Goal: Information Seeking & Learning: Check status

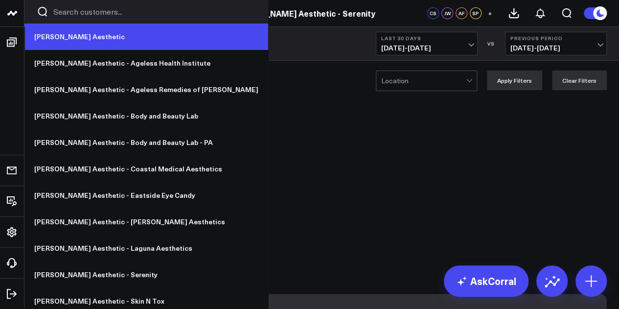
click at [54, 36] on link "[PERSON_NAME] Aesthetic" at bounding box center [146, 36] width 244 height 26
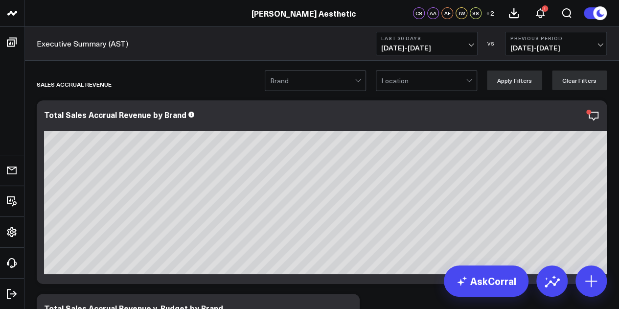
click at [180, 48] on div "Executive Summary (AST) Last 30 Days [DATE] - [DATE] VS Previous Period [DATE] …" at bounding box center [321, 44] width 595 height 34
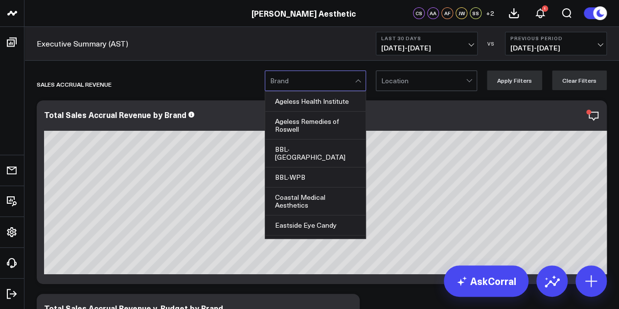
click at [338, 89] on div at bounding box center [312, 81] width 85 height 20
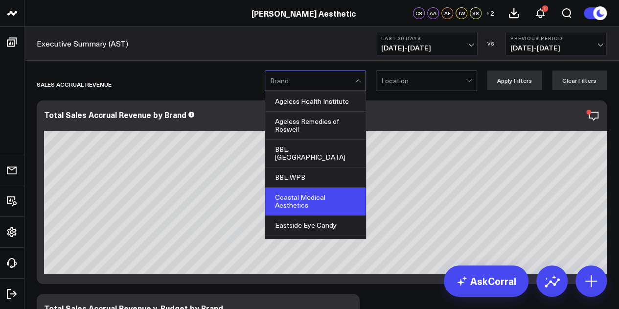
click at [341, 187] on div "Coastal Medical Aesthetics" at bounding box center [315, 201] width 100 height 28
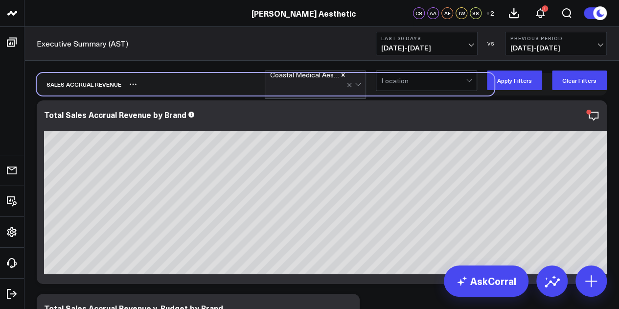
click at [433, 92] on div "Sales Accrual Revenue" at bounding box center [266, 84] width 458 height 23
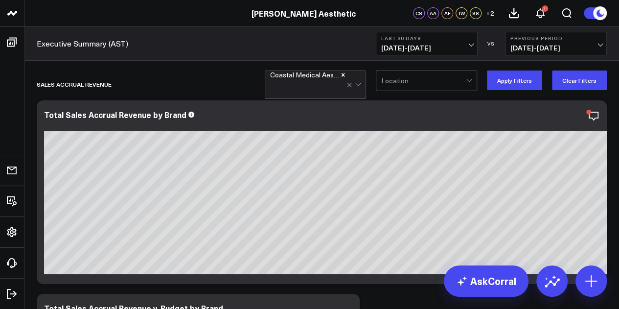
click at [463, 87] on div at bounding box center [423, 81] width 85 height 20
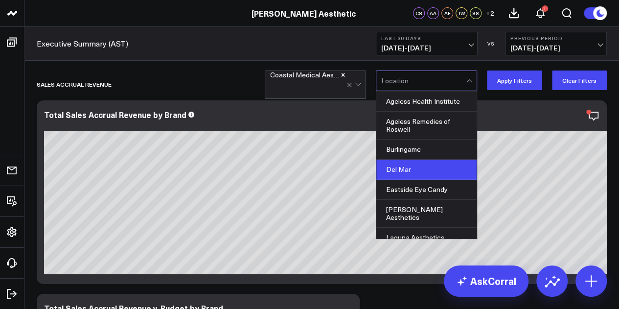
click at [417, 172] on div "Del Mar" at bounding box center [426, 170] width 100 height 20
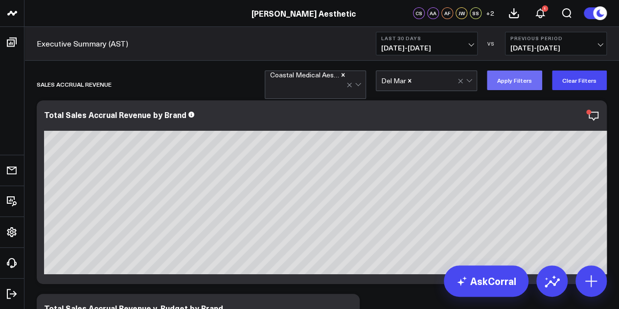
click at [519, 82] on button "Apply Filters" at bounding box center [514, 80] width 55 height 20
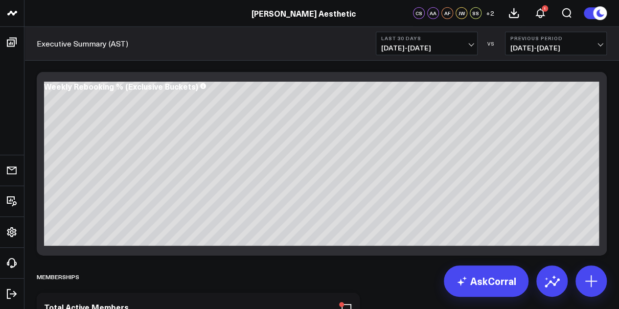
scroll to position [8890, 0]
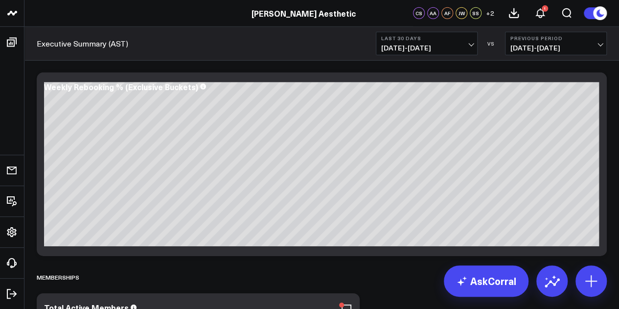
click at [469, 47] on span "[DATE] - [DATE]" at bounding box center [426, 48] width 91 height 8
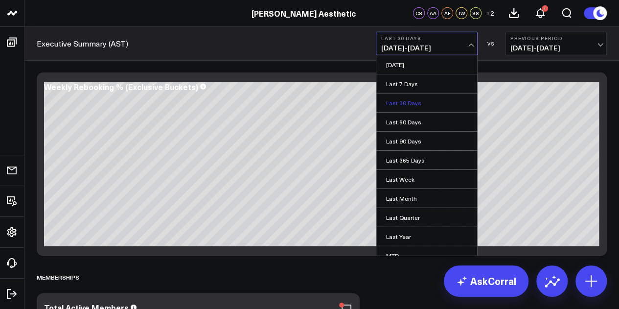
click at [433, 104] on link "Last 30 Days" at bounding box center [426, 102] width 101 height 19
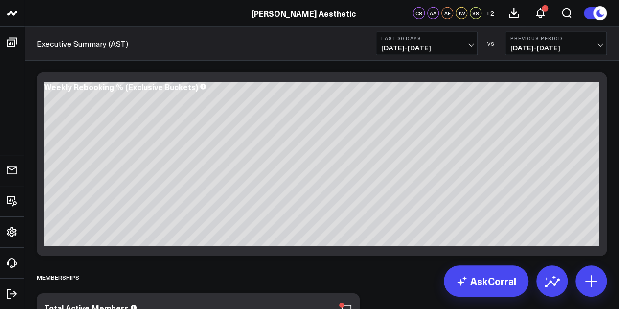
click at [469, 46] on span "[DATE] - [DATE]" at bounding box center [426, 48] width 91 height 8
click at [543, 44] on span "[DATE] - [DATE]" at bounding box center [555, 48] width 91 height 8
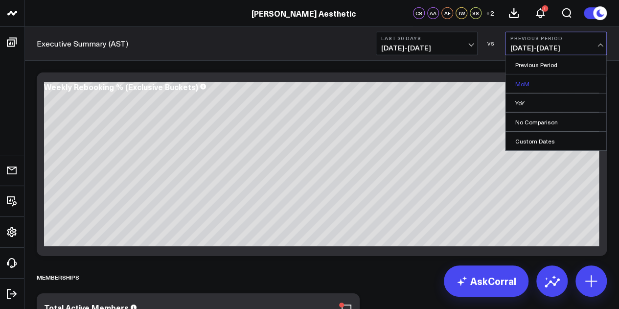
click at [539, 83] on link "MoM" at bounding box center [555, 83] width 101 height 19
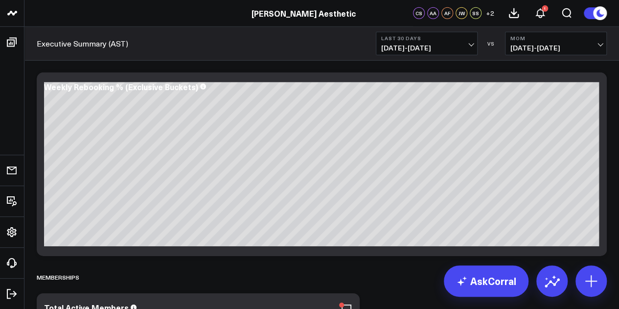
click at [430, 46] on span "[DATE] - [DATE]" at bounding box center [426, 48] width 91 height 8
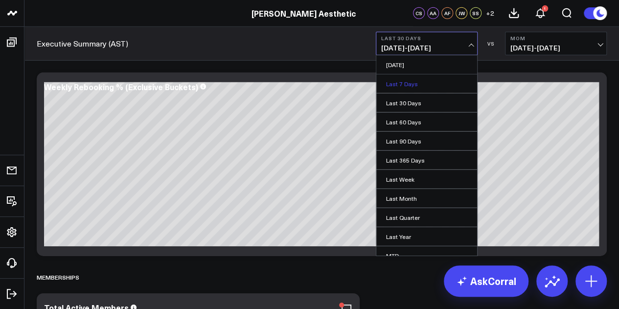
click at [428, 81] on link "Last 7 Days" at bounding box center [426, 83] width 101 height 19
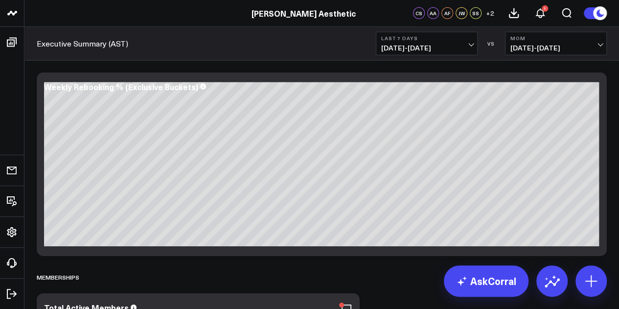
click at [465, 53] on button "Last 7 Days [DATE] - [DATE]" at bounding box center [427, 43] width 102 height 23
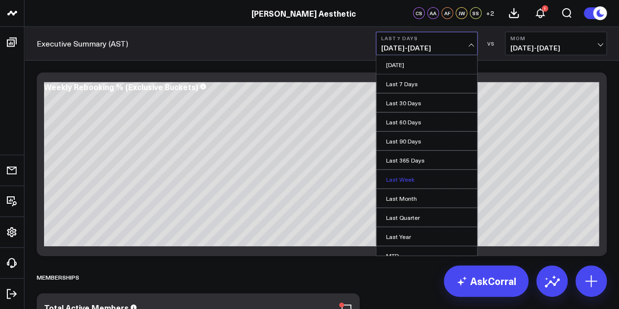
scroll to position [64, 0]
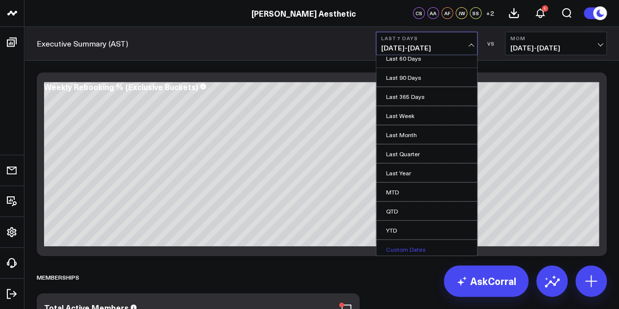
click at [412, 245] on link "Custom Dates" at bounding box center [426, 249] width 101 height 19
select select "8"
select select "2025"
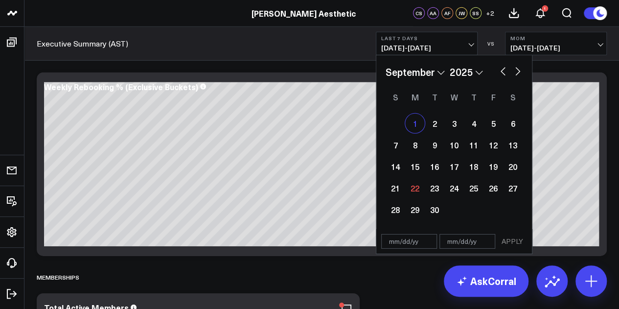
click at [419, 122] on div "1" at bounding box center [415, 124] width 20 height 20
type input "[DATE]"
select select "8"
select select "2025"
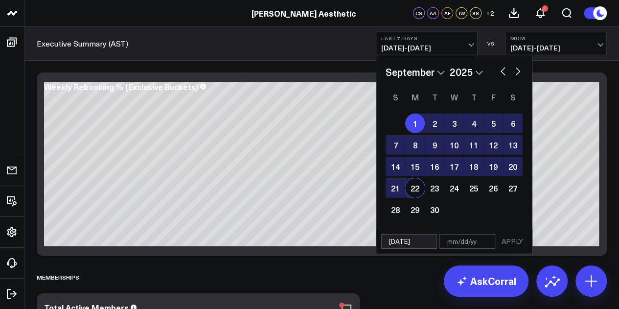
click at [413, 187] on div "22" at bounding box center [415, 188] width 20 height 20
type input "[DATE]"
select select "8"
select select "2025"
click at [517, 241] on button "APPLY" at bounding box center [512, 241] width 29 height 15
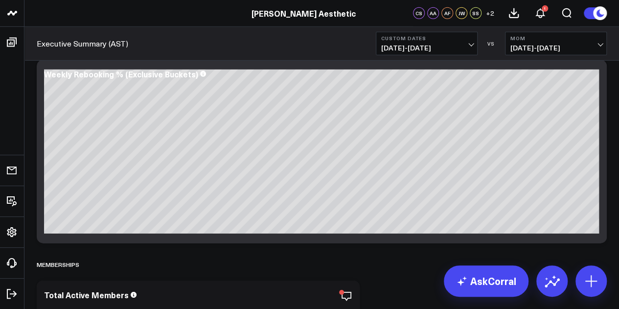
scroll to position [8901, 0]
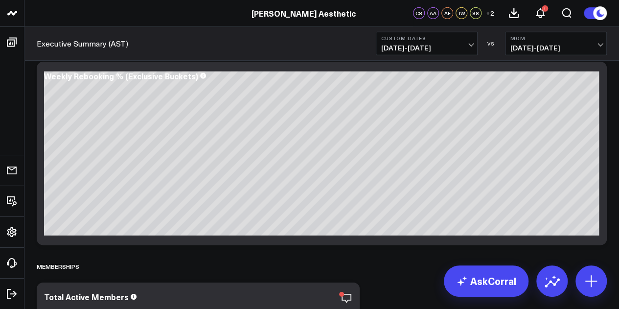
click at [467, 46] on span "[DATE] - [DATE]" at bounding box center [426, 48] width 91 height 8
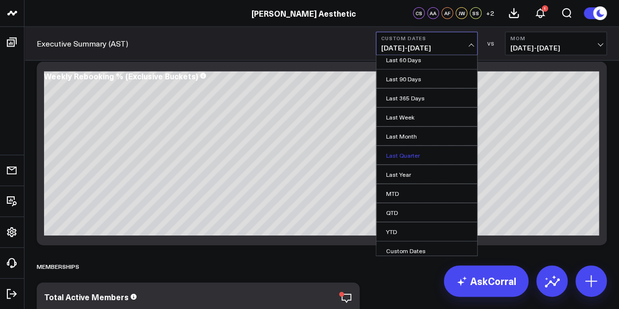
scroll to position [64, 0]
click at [426, 189] on link "MTD" at bounding box center [426, 192] width 101 height 19
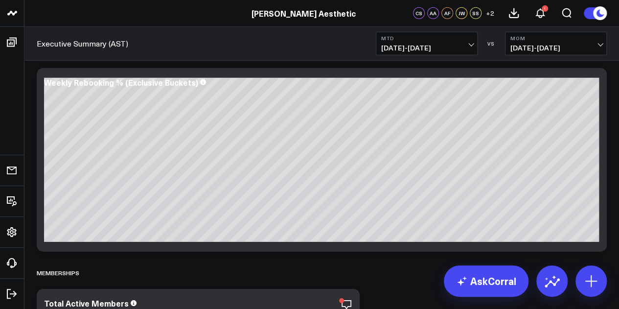
scroll to position [8896, 0]
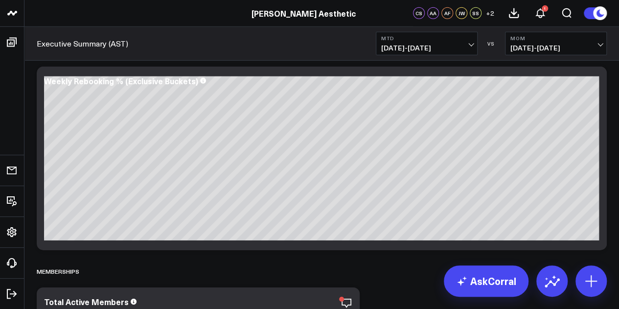
click at [445, 44] on span "[DATE] - [DATE]" at bounding box center [426, 48] width 91 height 8
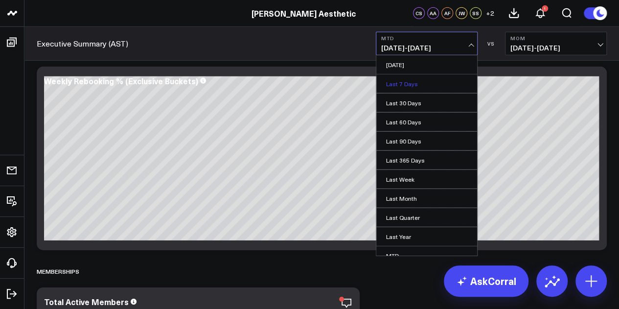
click at [434, 89] on link "Last 7 Days" at bounding box center [426, 83] width 101 height 19
